Goal: Find specific page/section: Find specific page/section

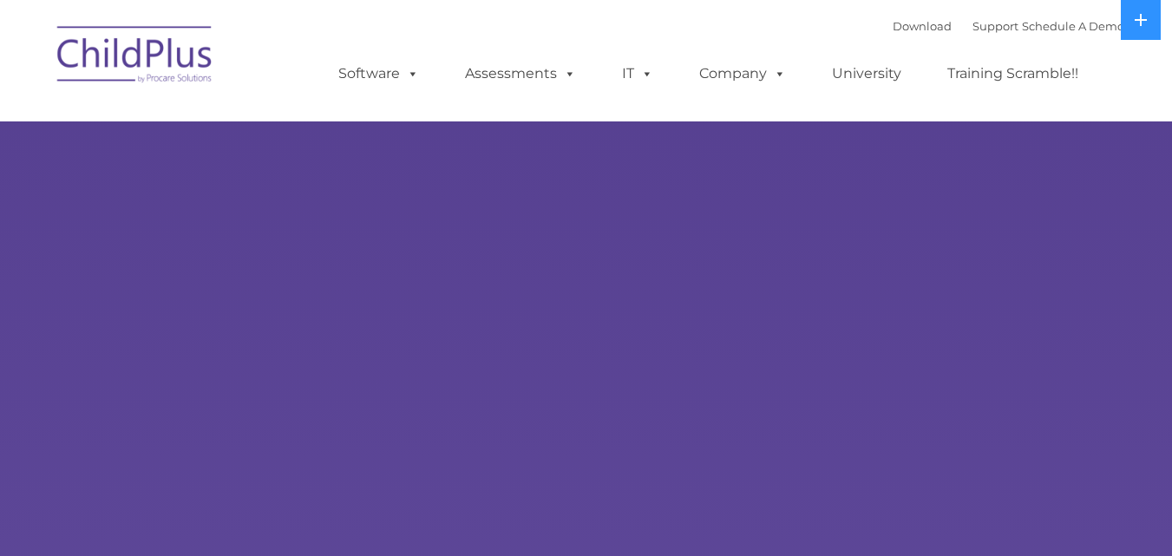
select select "MEDIUM"
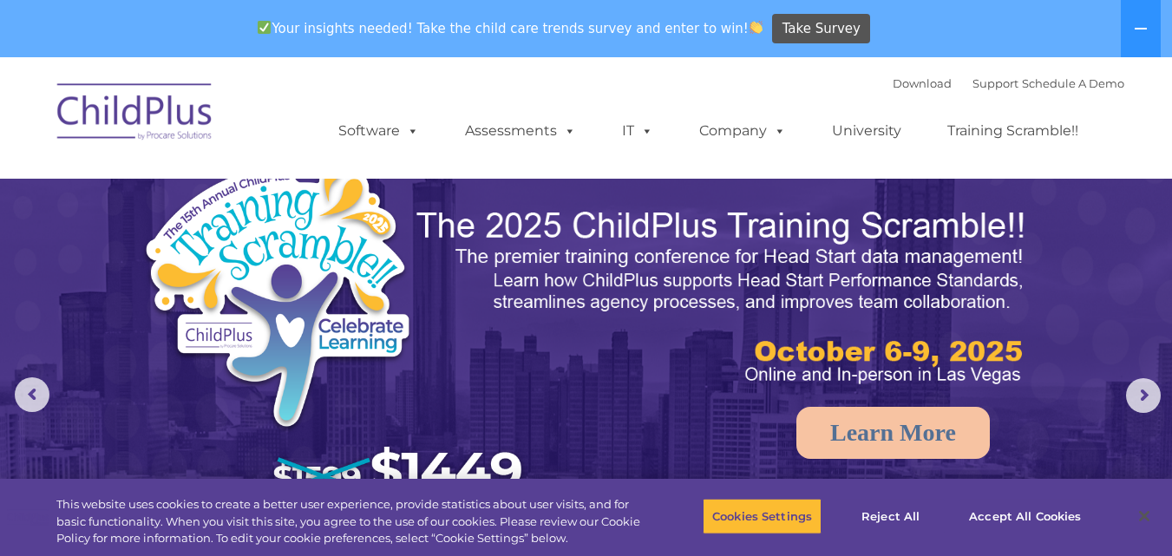
click at [1142, 163] on nav "Download Support | Schedule A Demo  MENU MENU Software ChildPlus: The original…" at bounding box center [586, 117] width 1172 height 121
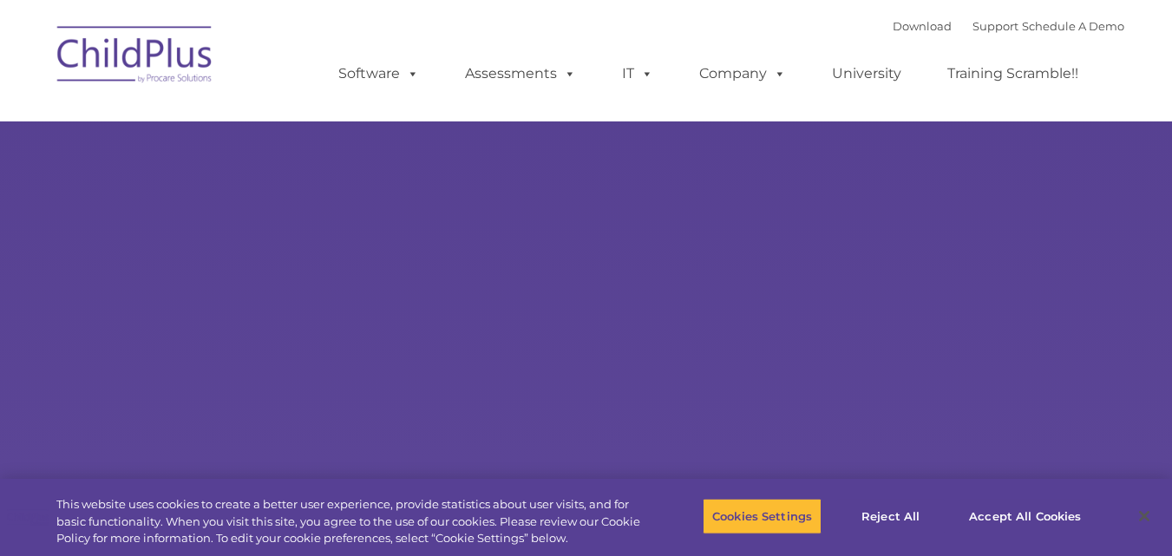
type input ""
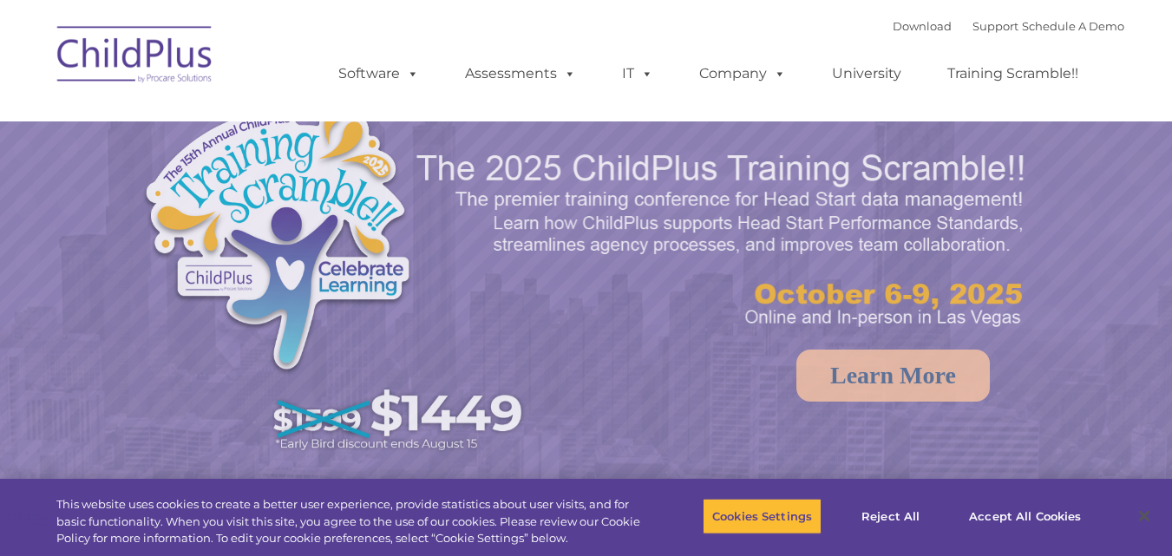
select select "MEDIUM"
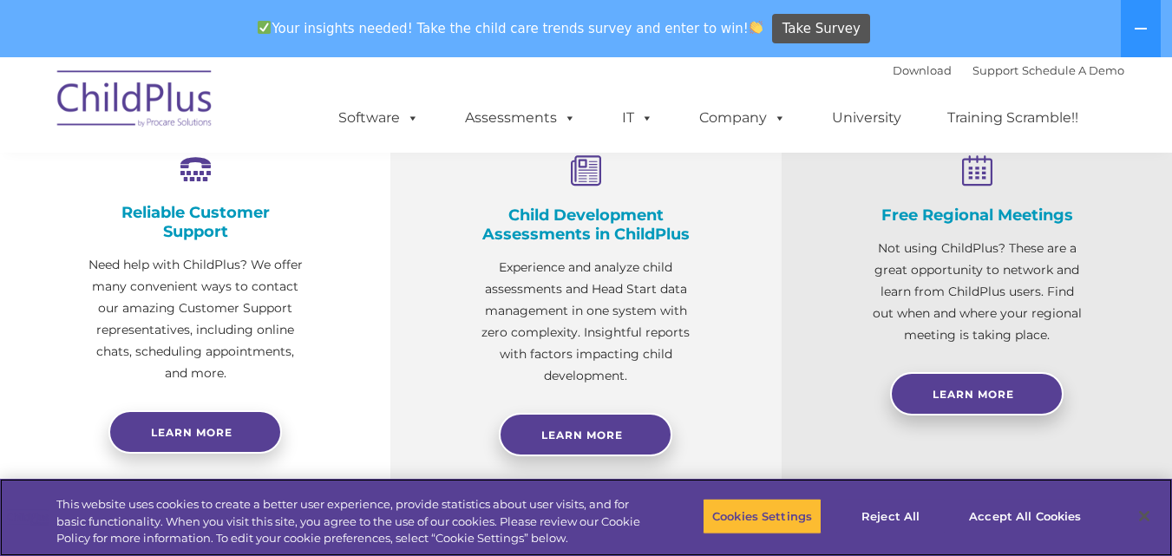
scroll to position [329, 0]
